Goal: Obtain resource: Download file/media

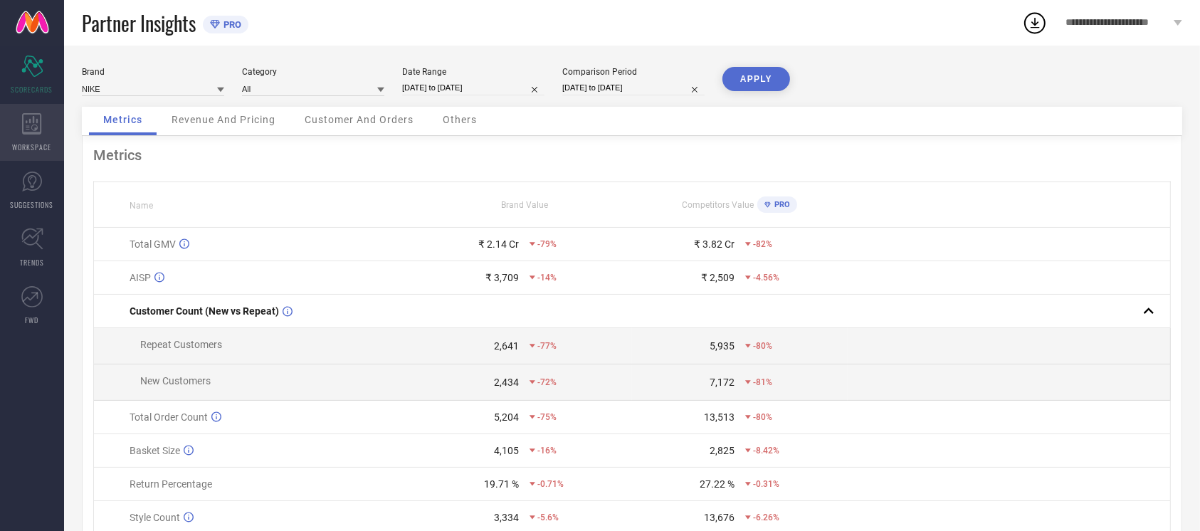
click at [18, 132] on div "WORKSPACE" at bounding box center [32, 132] width 64 height 57
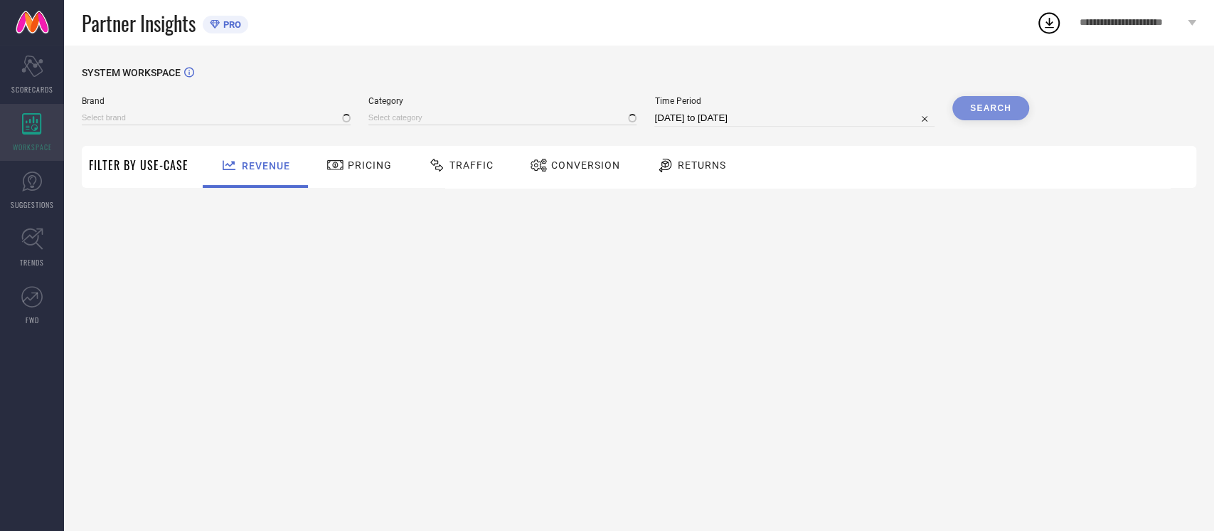
type input "NIKE"
type input "All"
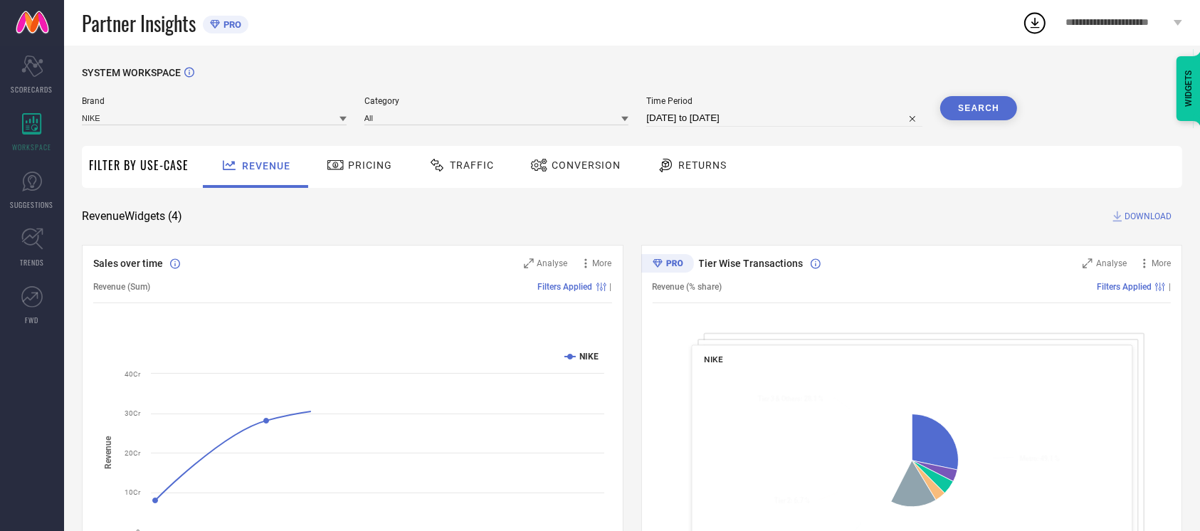
click at [544, 179] on div "Conversion" at bounding box center [575, 167] width 126 height 42
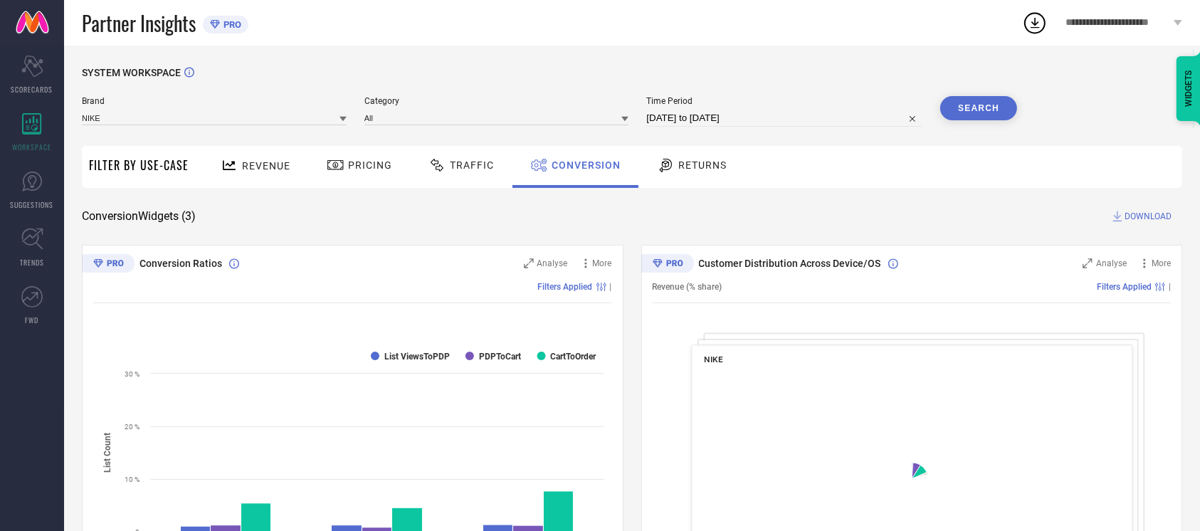
select select "8"
select select "2025"
select select "9"
select select "2025"
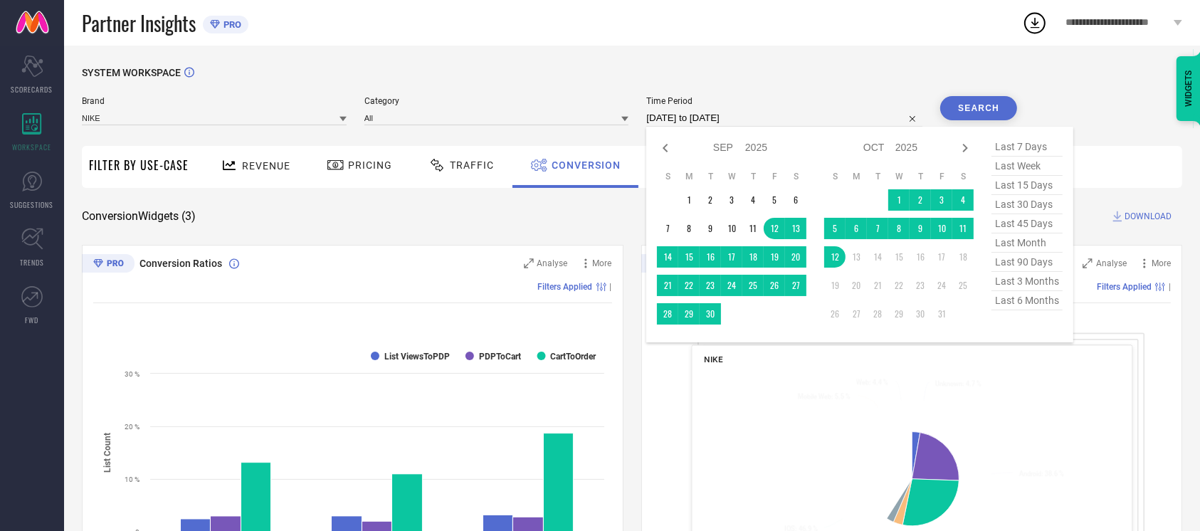
click at [784, 116] on input "[DATE] to [DATE]" at bounding box center [784, 118] width 276 height 17
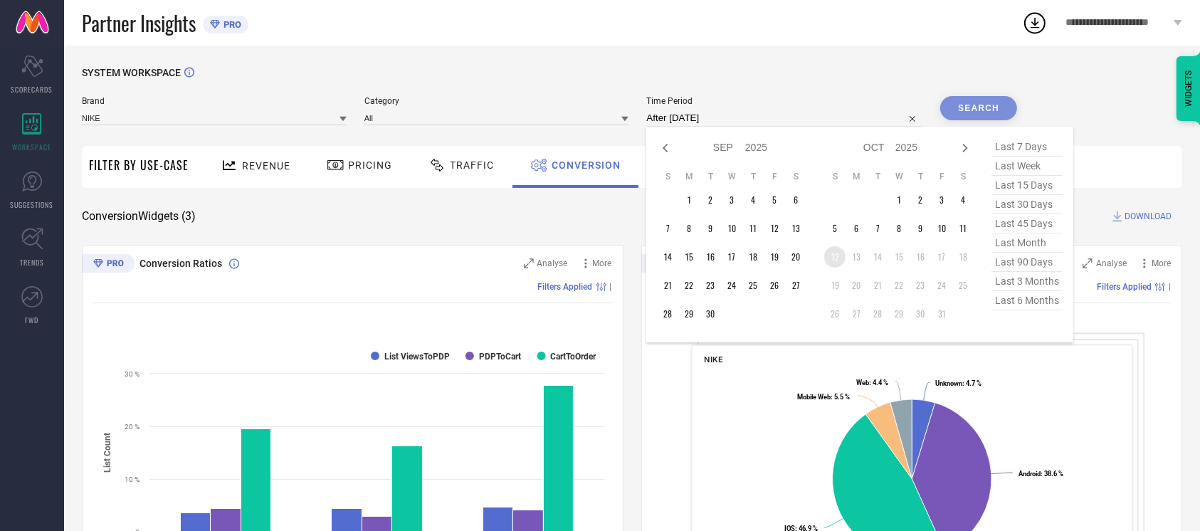
click at [833, 259] on td "12" at bounding box center [834, 256] width 21 height 21
type input "[DATE] to [DATE]"
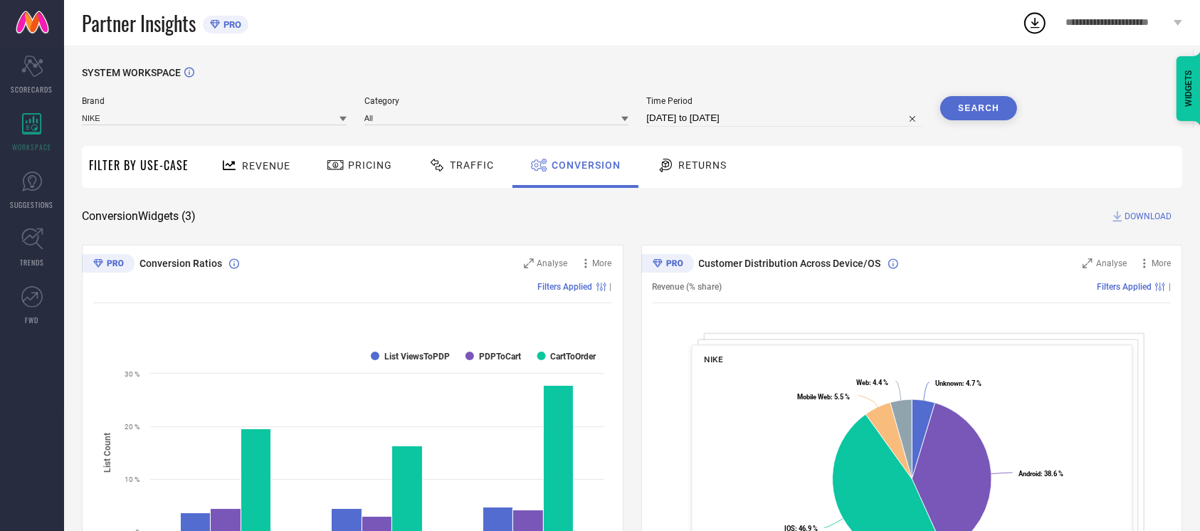
click at [985, 116] on button "Search" at bounding box center [978, 108] width 77 height 24
click at [1143, 209] on span "DOWNLOAD" at bounding box center [1147, 216] width 47 height 14
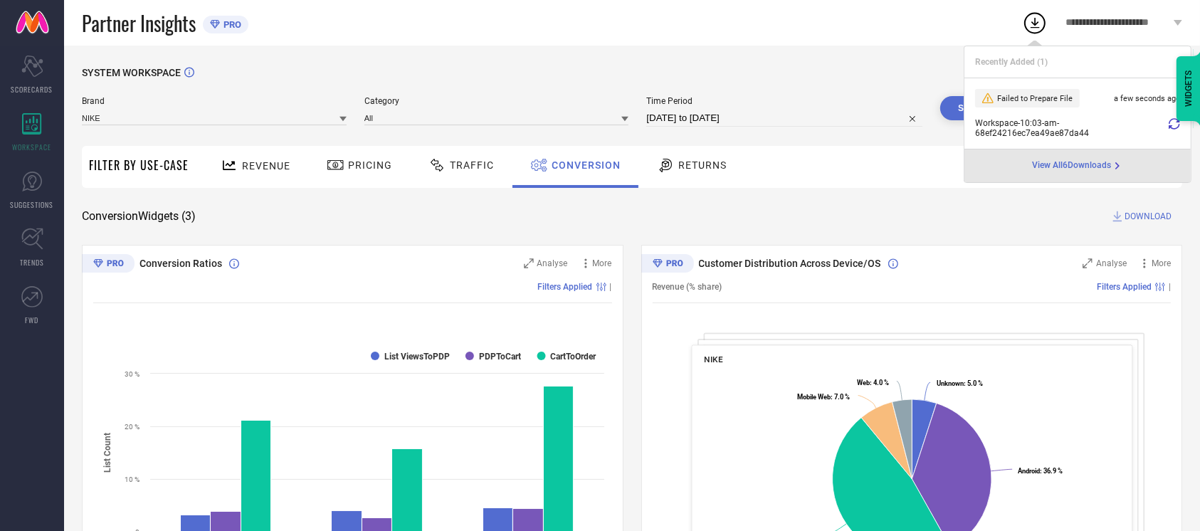
click at [1173, 127] on icon at bounding box center [1173, 123] width 11 height 11
